Goal: Task Accomplishment & Management: Manage account settings

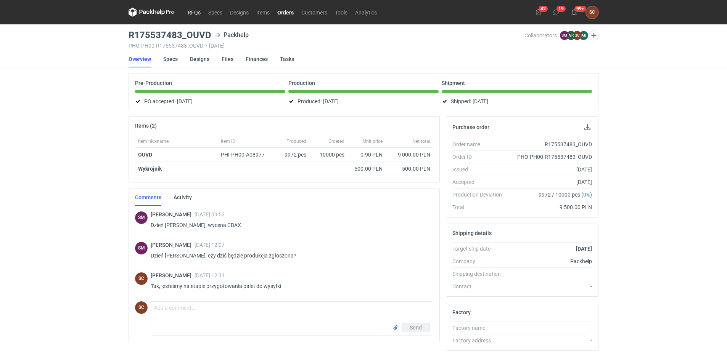
click at [200, 12] on link "RFQs" at bounding box center [194, 12] width 21 height 9
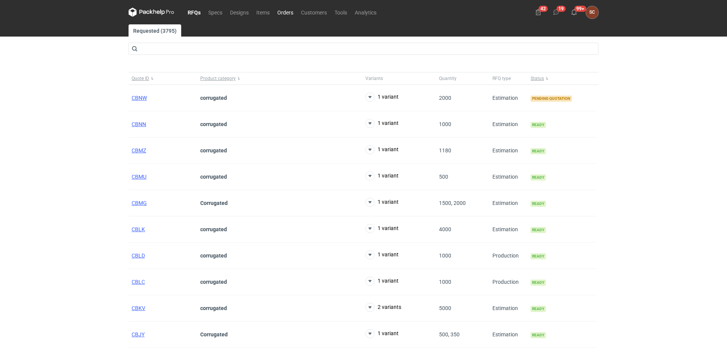
click at [280, 12] on link "Orders" at bounding box center [285, 12] width 24 height 9
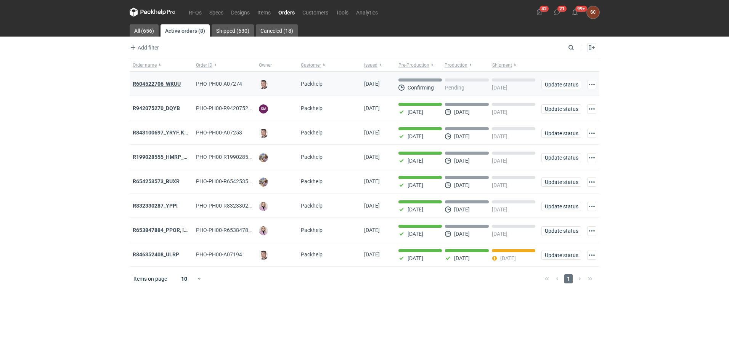
click at [169, 84] on strong "R604522706_WKUU" at bounding box center [157, 84] width 48 height 6
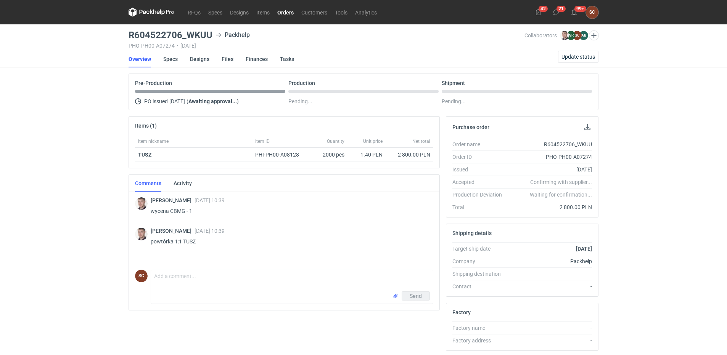
click at [201, 59] on link "Designs" at bounding box center [199, 59] width 19 height 17
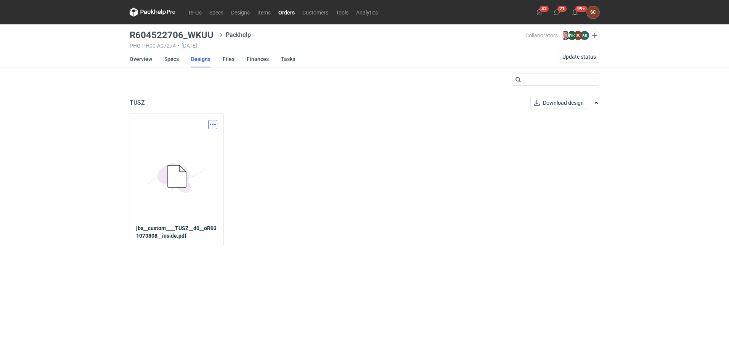
click at [210, 127] on button "button" at bounding box center [212, 124] width 9 height 9
click at [190, 143] on link "Download design part" at bounding box center [179, 141] width 70 height 12
drag, startPoint x: 169, startPoint y: 58, endPoint x: 181, endPoint y: 65, distance: 13.7
click at [169, 58] on link "Specs" at bounding box center [171, 59] width 14 height 17
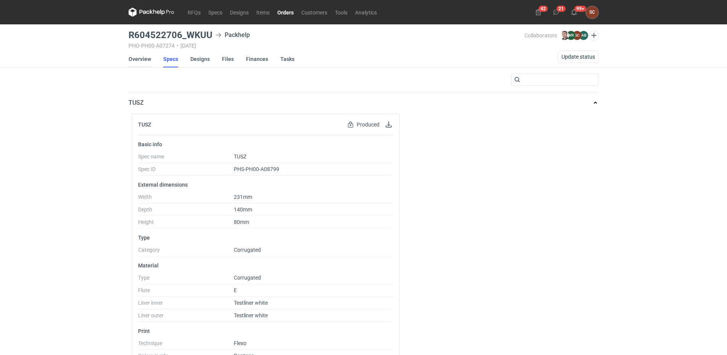
click at [142, 58] on link "Overview" at bounding box center [140, 59] width 23 height 17
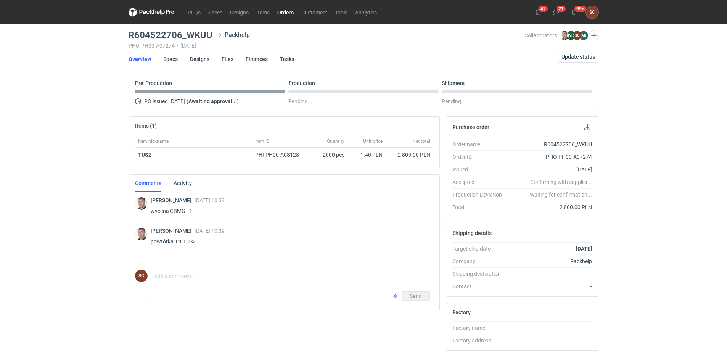
click at [171, 58] on link "Specs" at bounding box center [170, 59] width 14 height 17
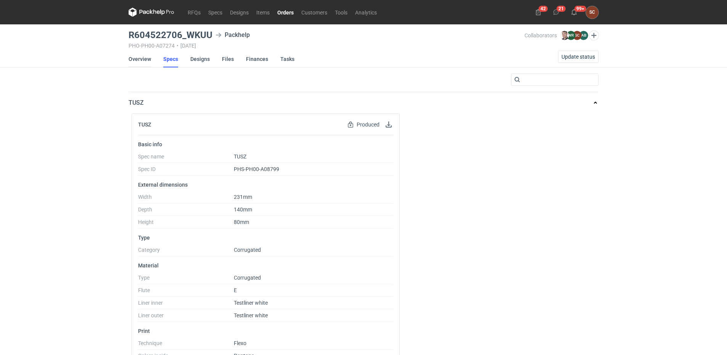
click at [148, 59] on link "Overview" at bounding box center [140, 59] width 23 height 17
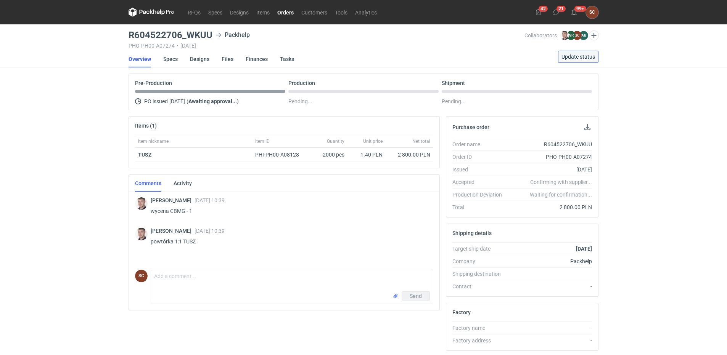
click at [568, 56] on span "Update status" at bounding box center [578, 56] width 34 height 5
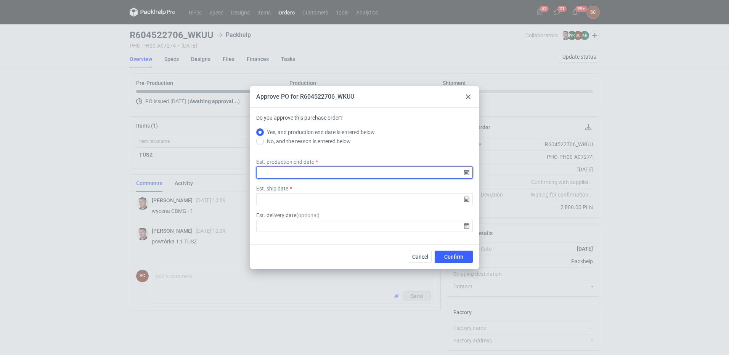
click at [468, 173] on input "Est. production end date" at bounding box center [364, 173] width 217 height 12
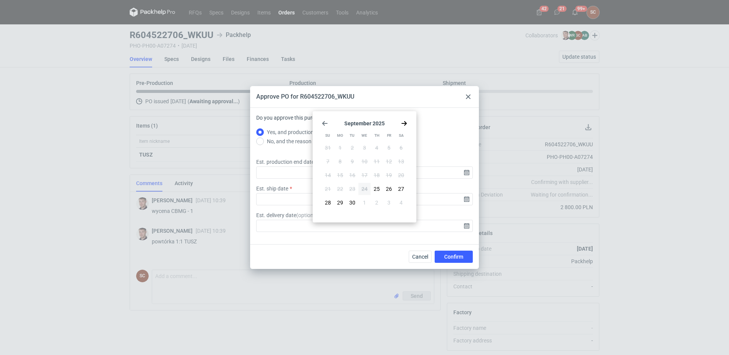
click at [400, 122] on section "[DATE]" at bounding box center [364, 124] width 85 height 6
click at [405, 122] on use "Go forward 1 month" at bounding box center [404, 123] width 5 height 5
click at [359, 176] on button "15" at bounding box center [365, 175] width 12 height 12
type input "[DATE]"
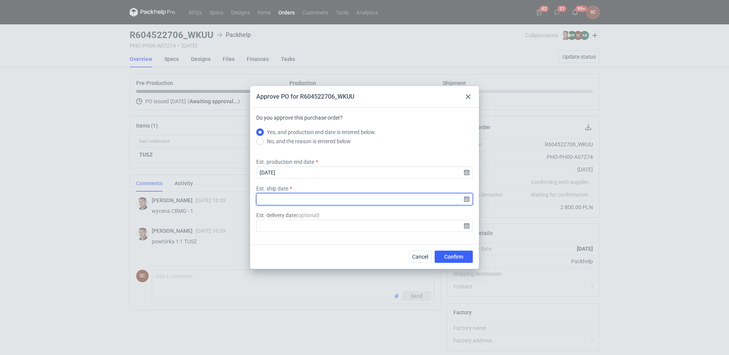
click at [469, 203] on input "Est. ship date" at bounding box center [364, 199] width 217 height 12
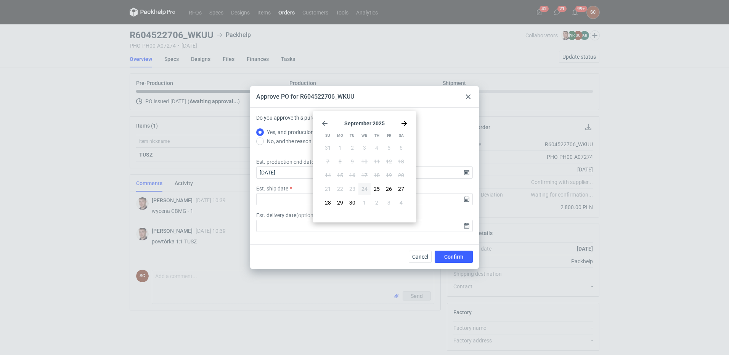
click at [406, 123] on use "Go forward 1 month" at bounding box center [404, 123] width 5 height 5
click at [368, 175] on button "15" at bounding box center [365, 175] width 12 height 12
type input "[DATE]"
click at [452, 256] on span "Confirm" at bounding box center [453, 256] width 19 height 5
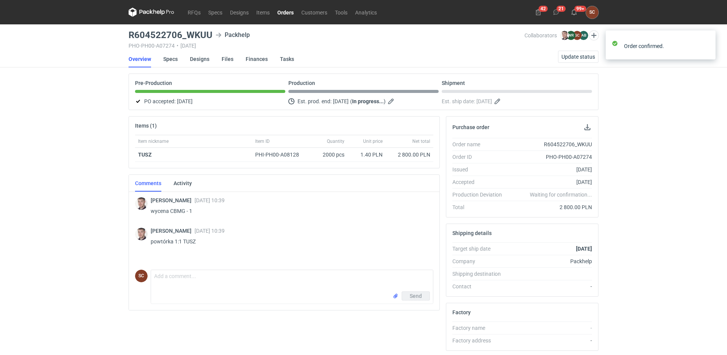
click at [624, 166] on div "RFQs Specs Designs Items Orders Customers Tools Analytics 42 21 99+ SC [PERSON_…" at bounding box center [363, 177] width 727 height 355
click at [283, 12] on link "Orders" at bounding box center [285, 12] width 24 height 9
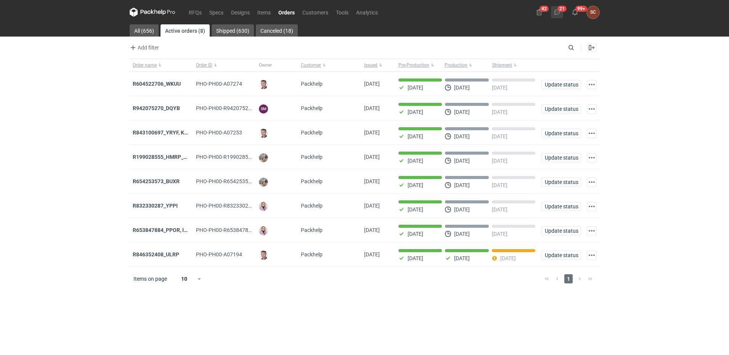
click at [559, 10] on use at bounding box center [557, 12] width 5 height 5
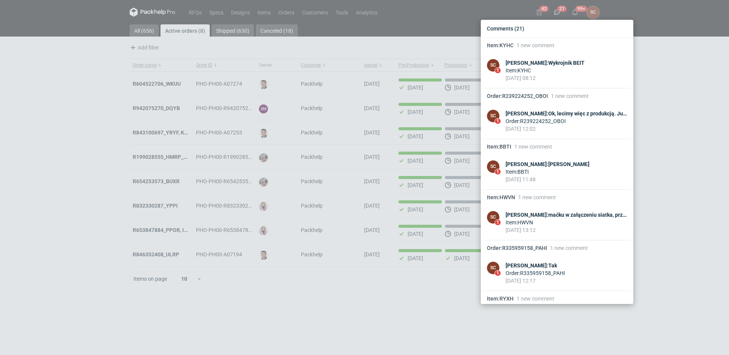
click at [365, 286] on div "Comments (21) Item : KYHC 1 new comment SC 1 [PERSON_NAME] : Wykrojnik BEIT Ite…" at bounding box center [364, 177] width 729 height 355
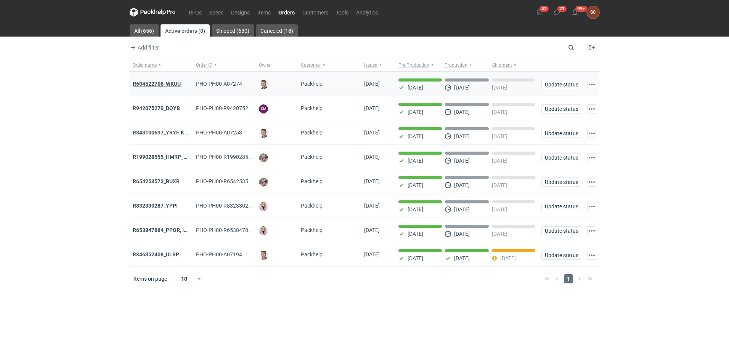
click at [170, 84] on strong "R604522706_WKUU" at bounding box center [157, 84] width 48 height 6
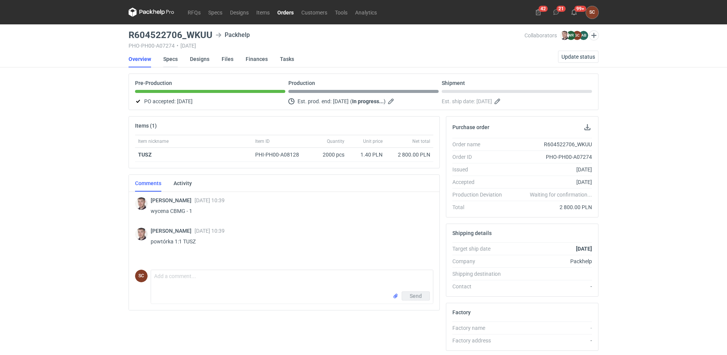
click at [174, 58] on link "Specs" at bounding box center [170, 59] width 14 height 17
